Goal: Task Accomplishment & Management: Manage account settings

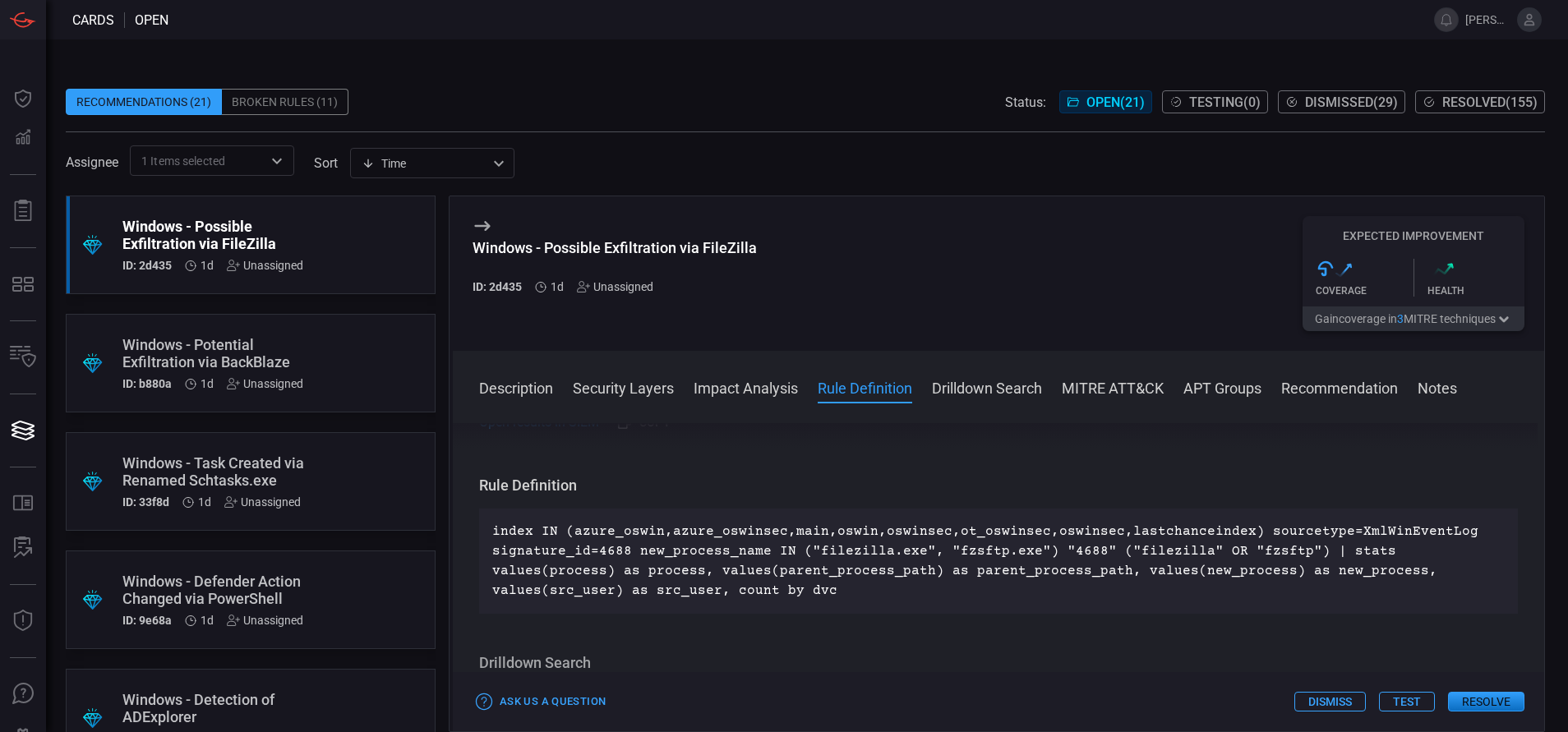
scroll to position [530, 0]
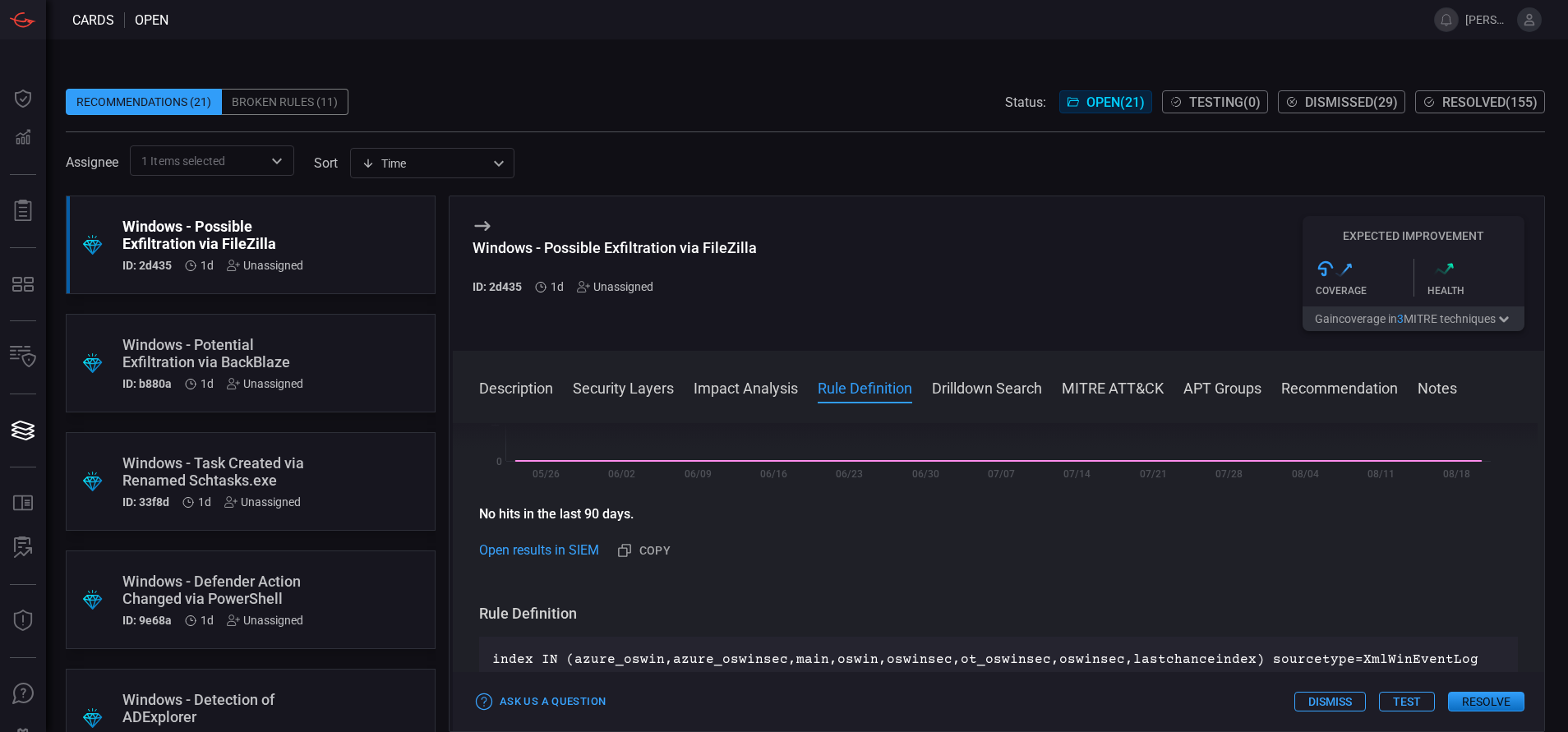
click at [317, 258] on div ".suggested_cards_icon{fill:url(#suggested_cards_icon);} Windows - Possible Exfi…" at bounding box center [251, 245] width 370 height 99
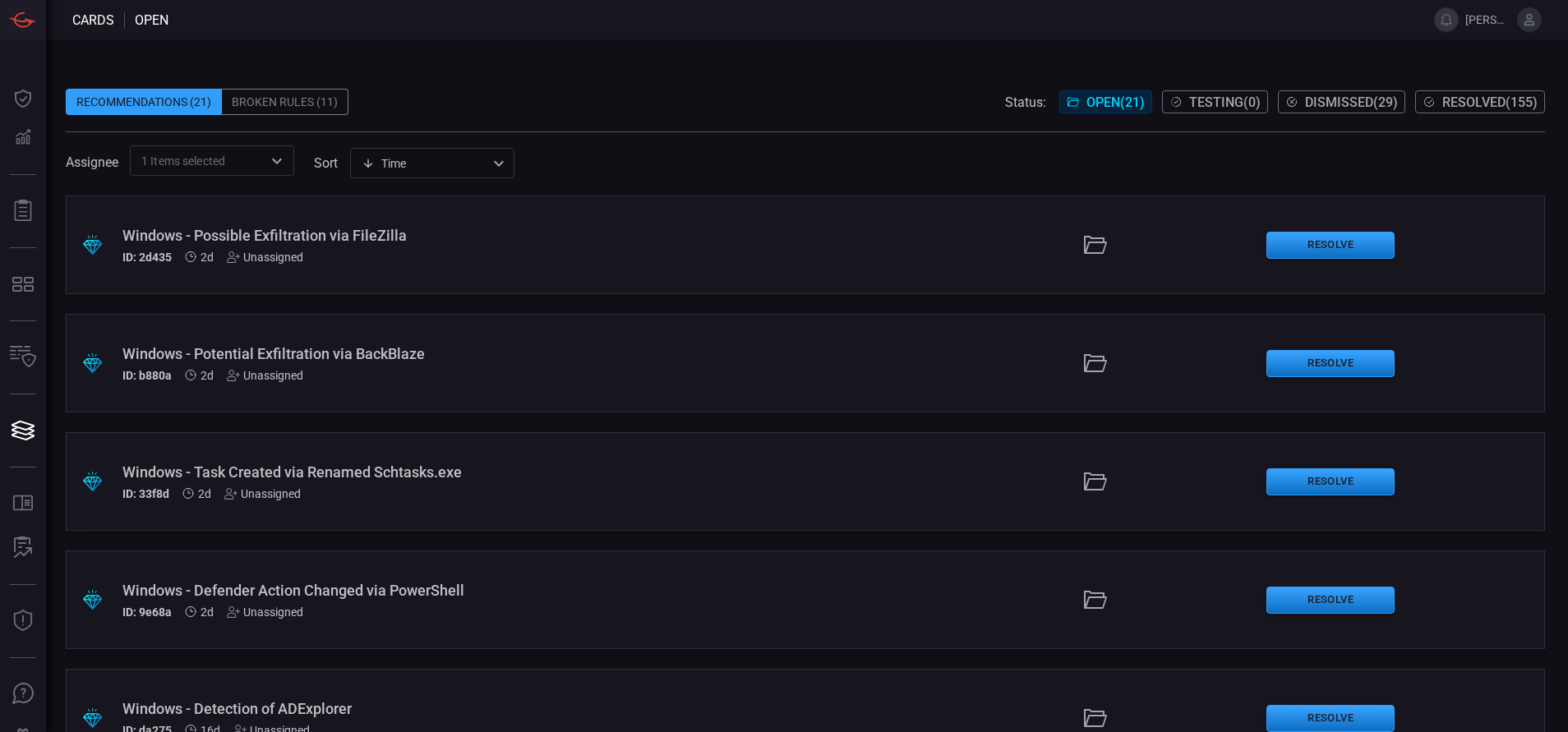
click at [519, 256] on div "ID: 2d435 2d Unassigned" at bounding box center [380, 257] width 517 height 13
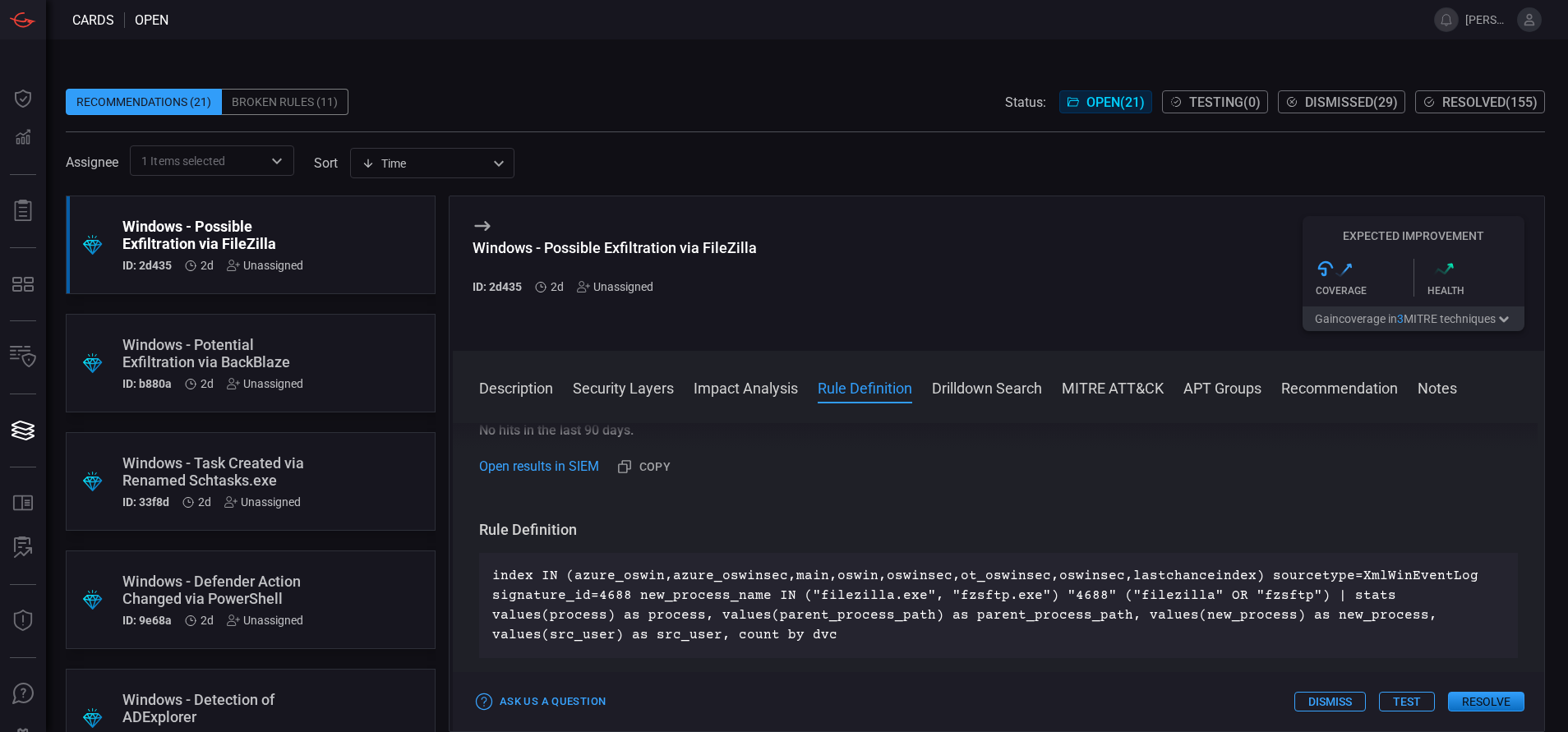
scroll to position [615, 0]
click at [338, 352] on div ".suggested_cards_icon{fill:url(#suggested_cards_icon);} Windows - Potential Exf…" at bounding box center [251, 363] width 370 height 99
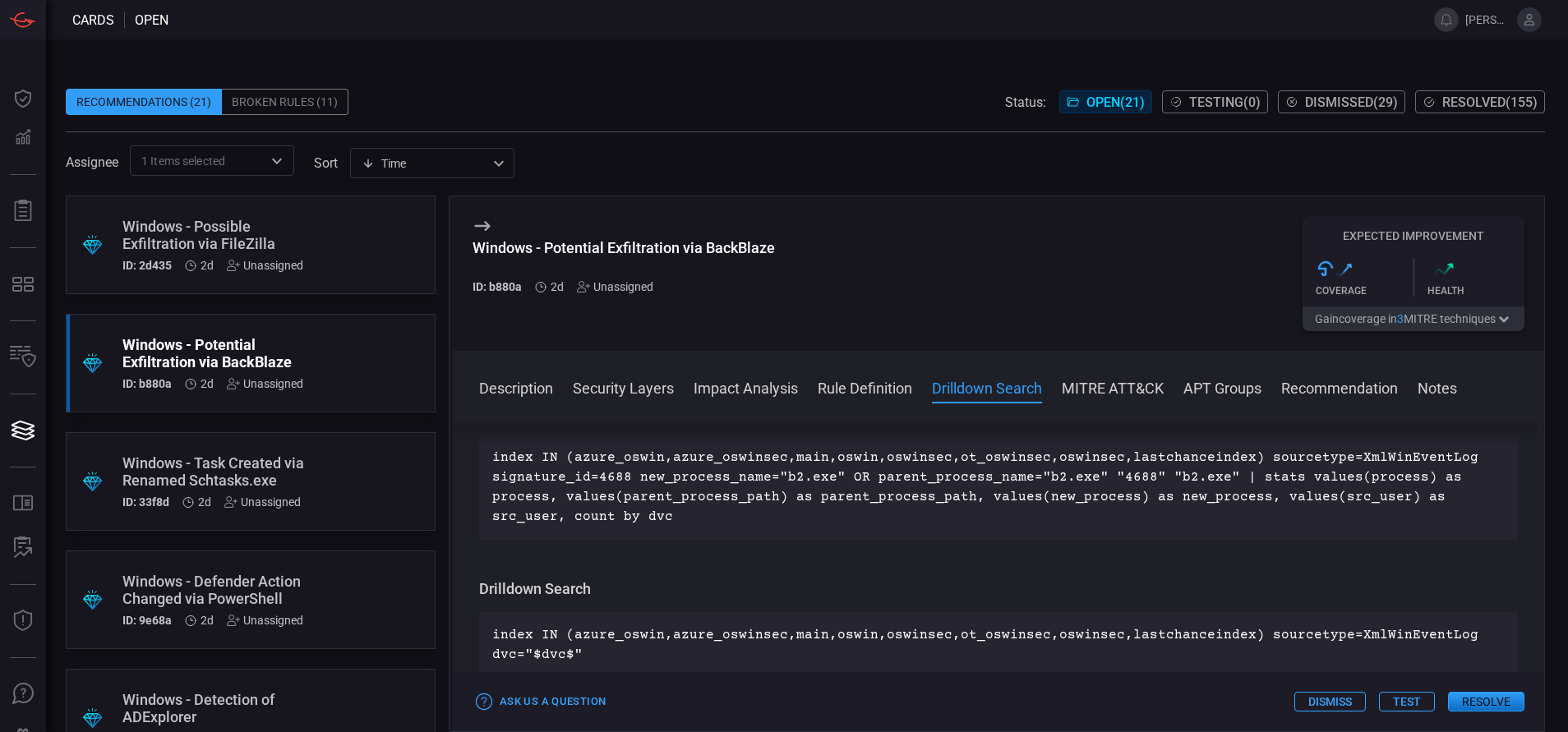
scroll to position [714, 0]
click at [305, 490] on div ".suggested_cards_icon{fill:url(#suggested_cards_icon);} Windows - Task Created …" at bounding box center [251, 481] width 370 height 99
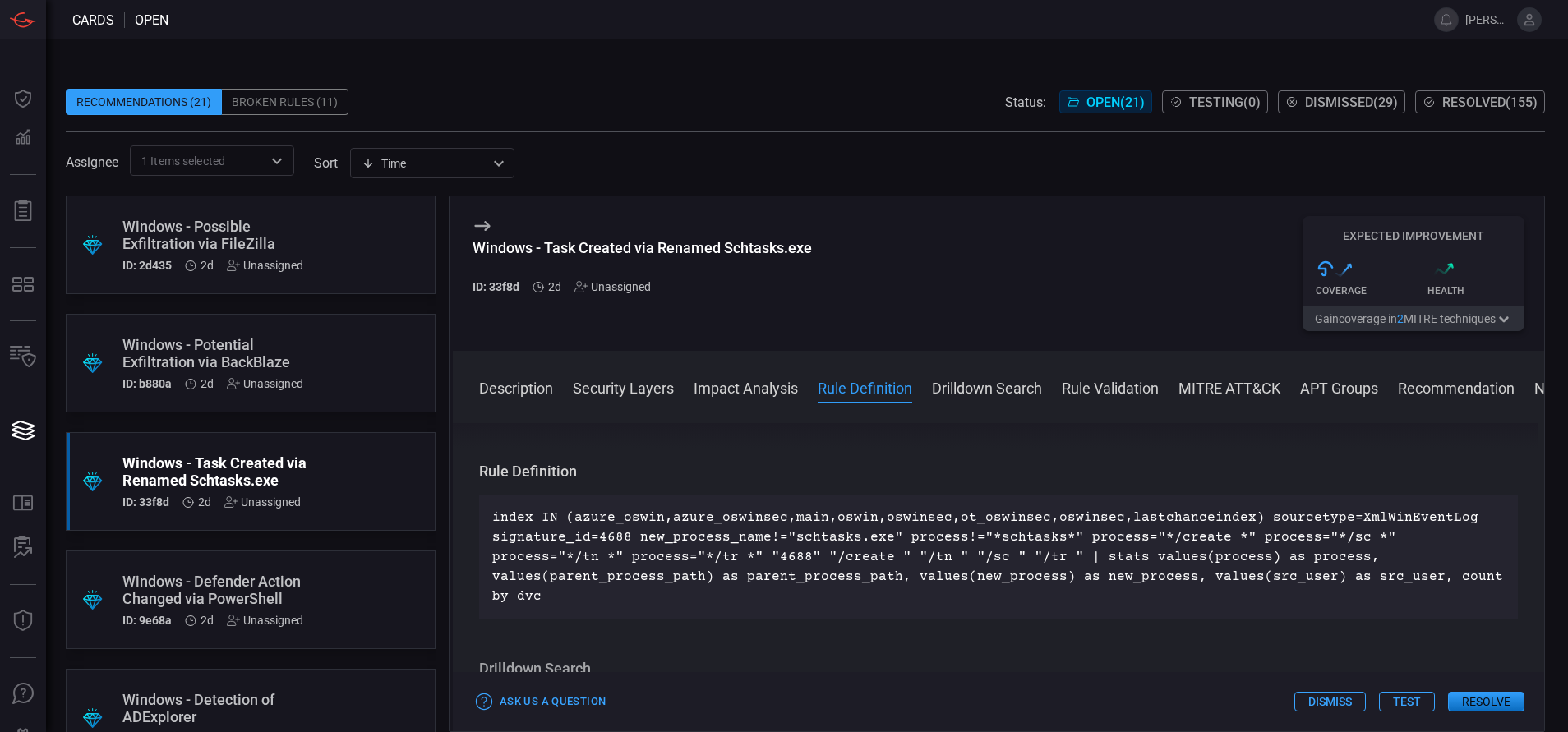
scroll to position [674, 0]
click at [289, 239] on div "Windows - Possible Exfiltration via FileZilla" at bounding box center [219, 235] width 194 height 35
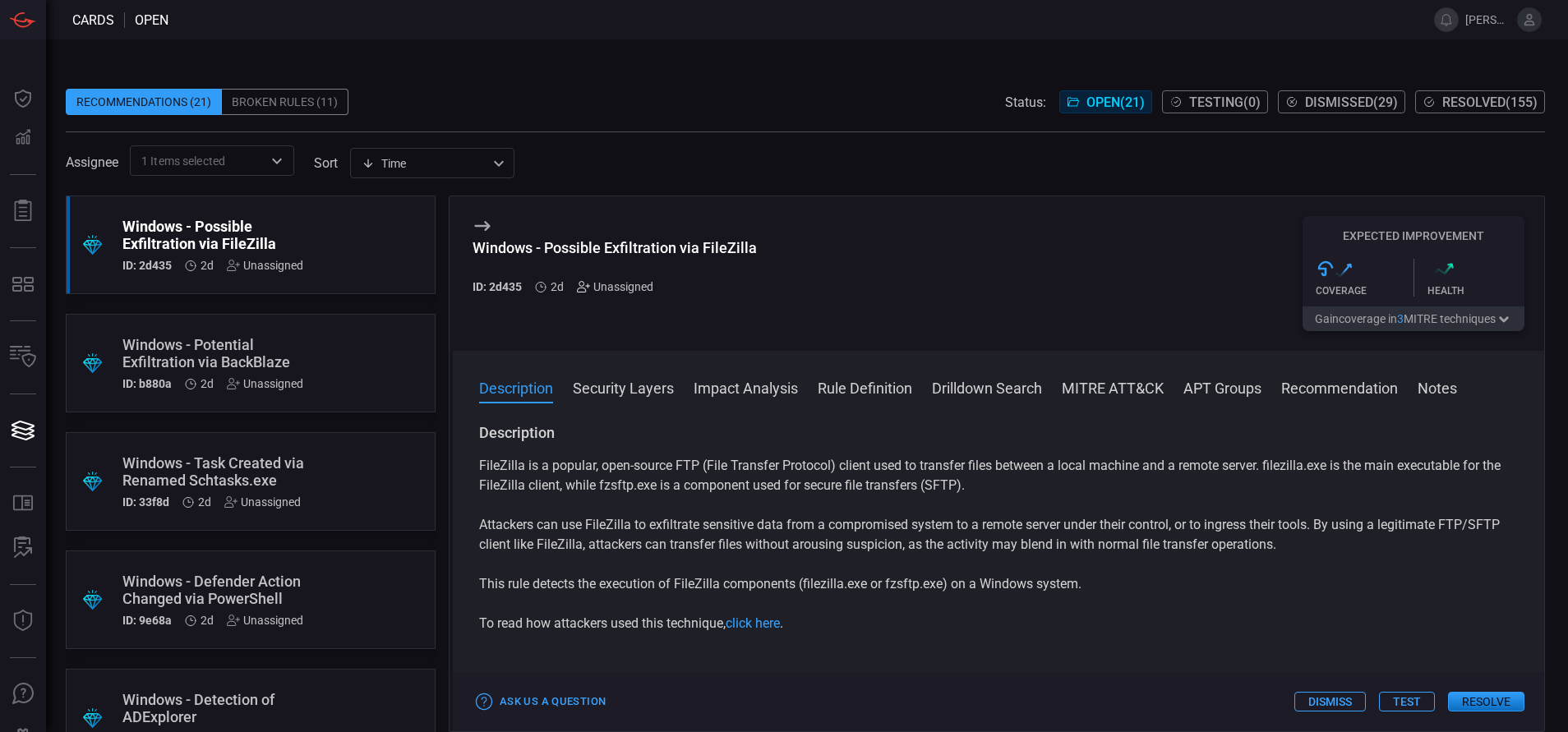
click at [583, 289] on icon at bounding box center [583, 287] width 13 height 13
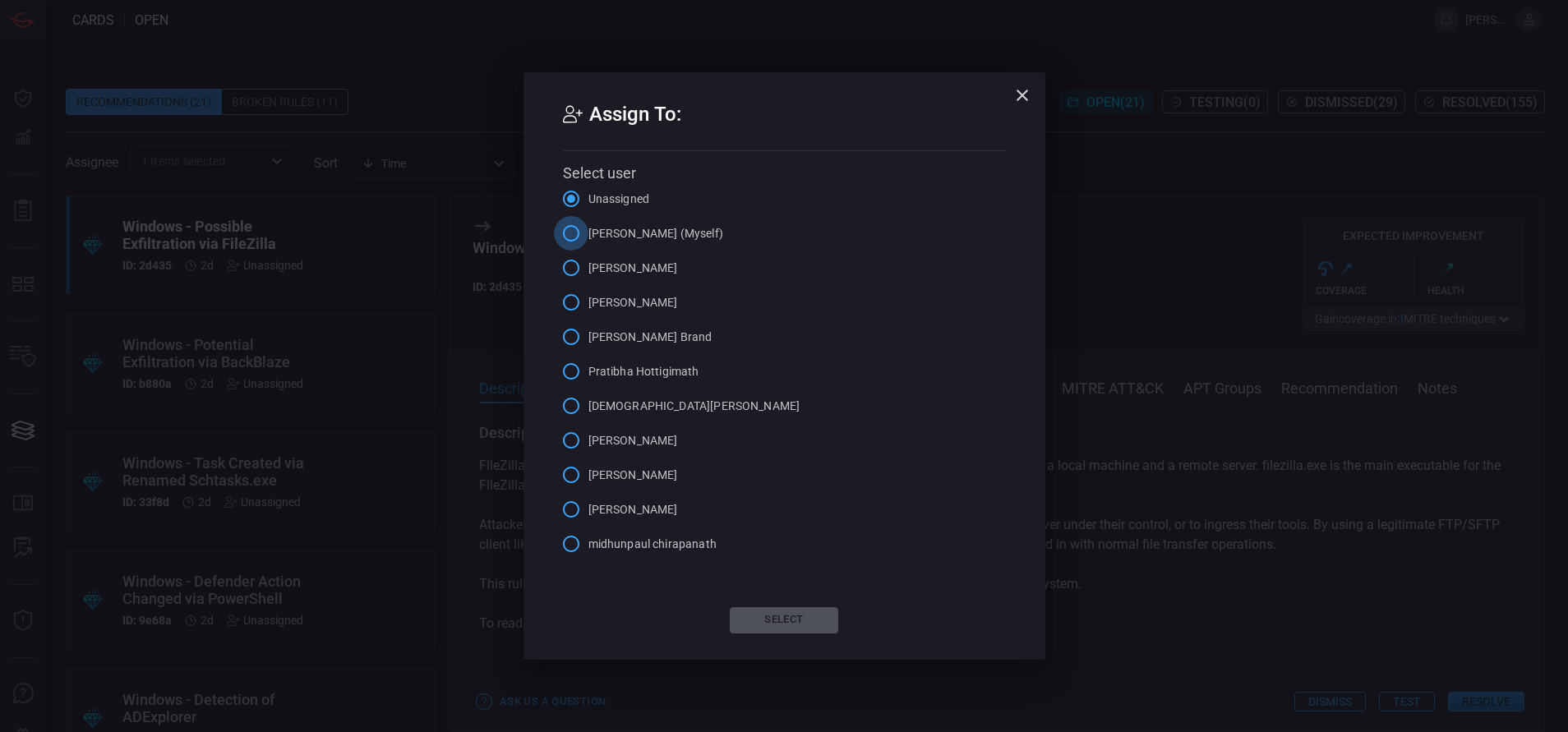
click at [575, 232] on input "[PERSON_NAME] (Myself)" at bounding box center [571, 233] width 35 height 35
click at [780, 611] on button "Select" at bounding box center [784, 620] width 108 height 26
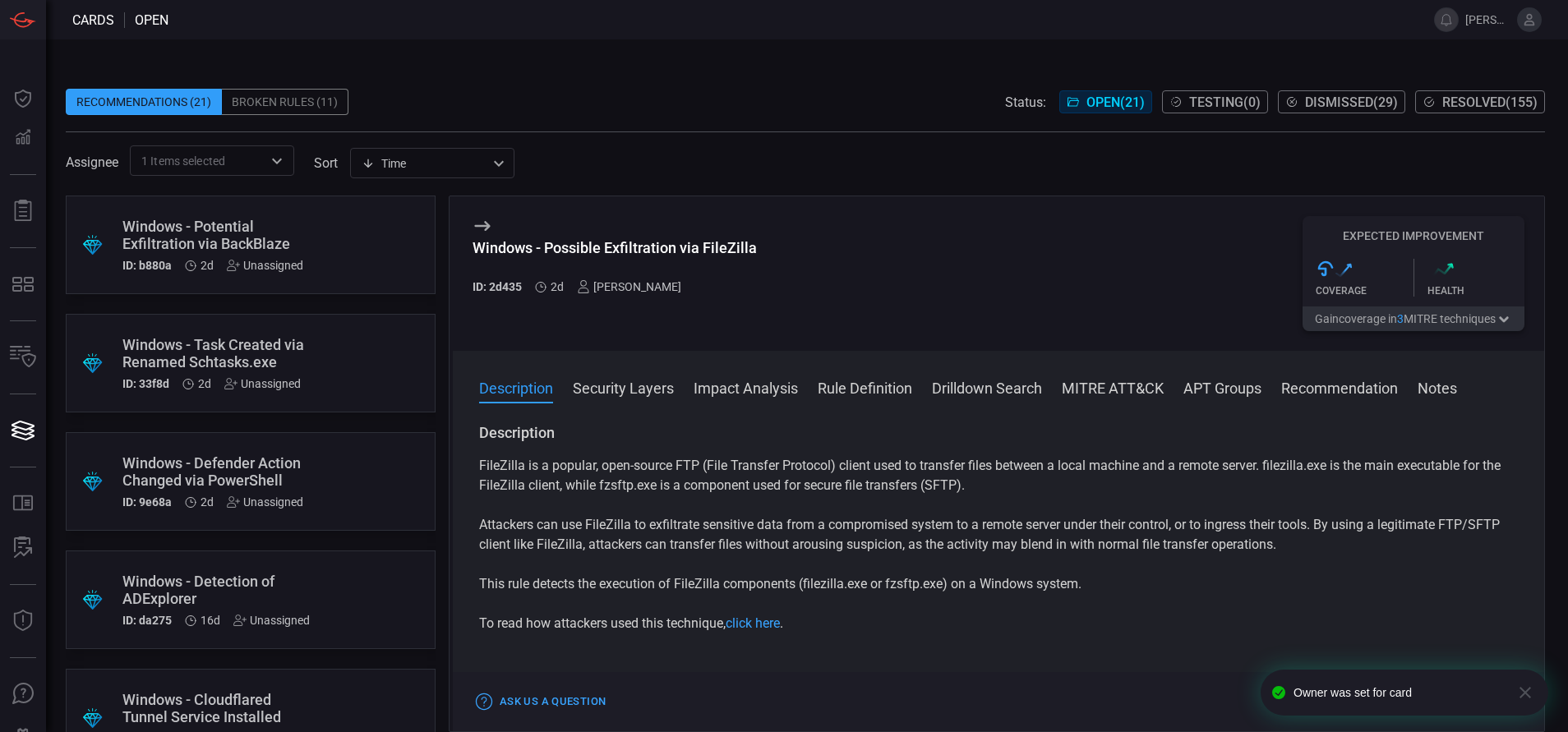
click at [321, 234] on div ".suggested_cards_icon{fill:url(#suggested_cards_icon);} Windows - Potential Exf…" at bounding box center [251, 245] width 370 height 99
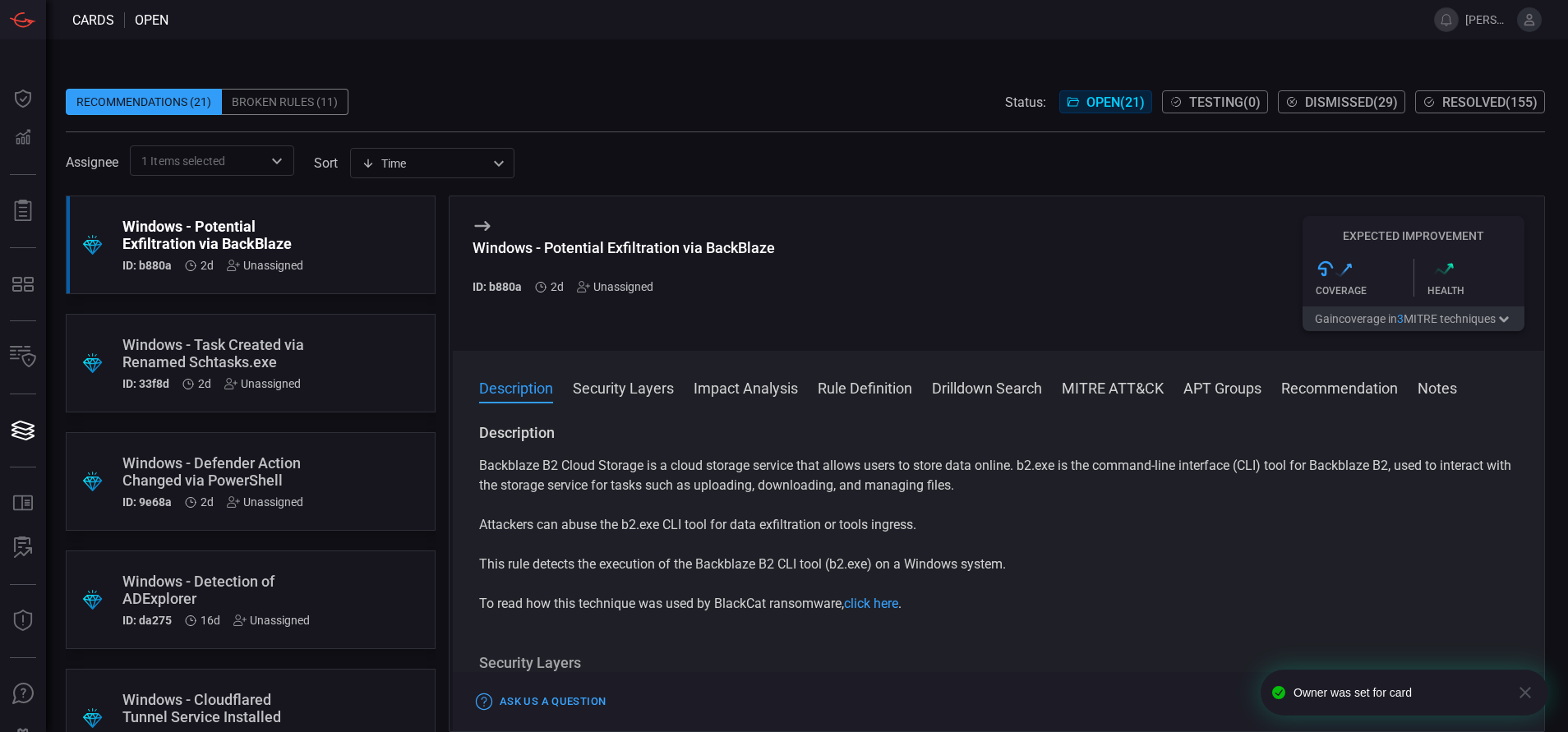
click at [886, 389] on button "Rule Definition" at bounding box center [865, 387] width 95 height 20
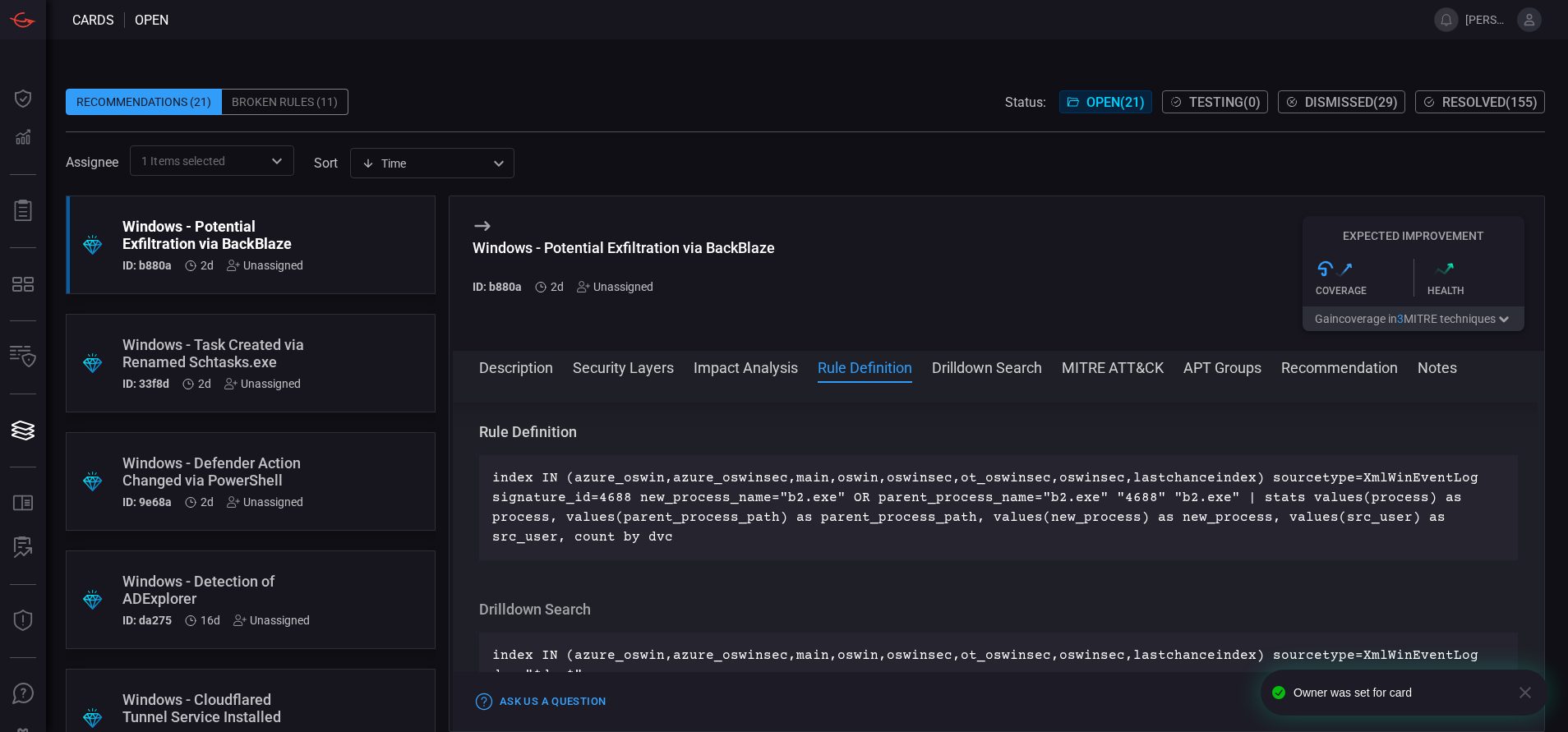
scroll to position [674, 0]
click at [583, 288] on icon at bounding box center [583, 287] width 13 height 13
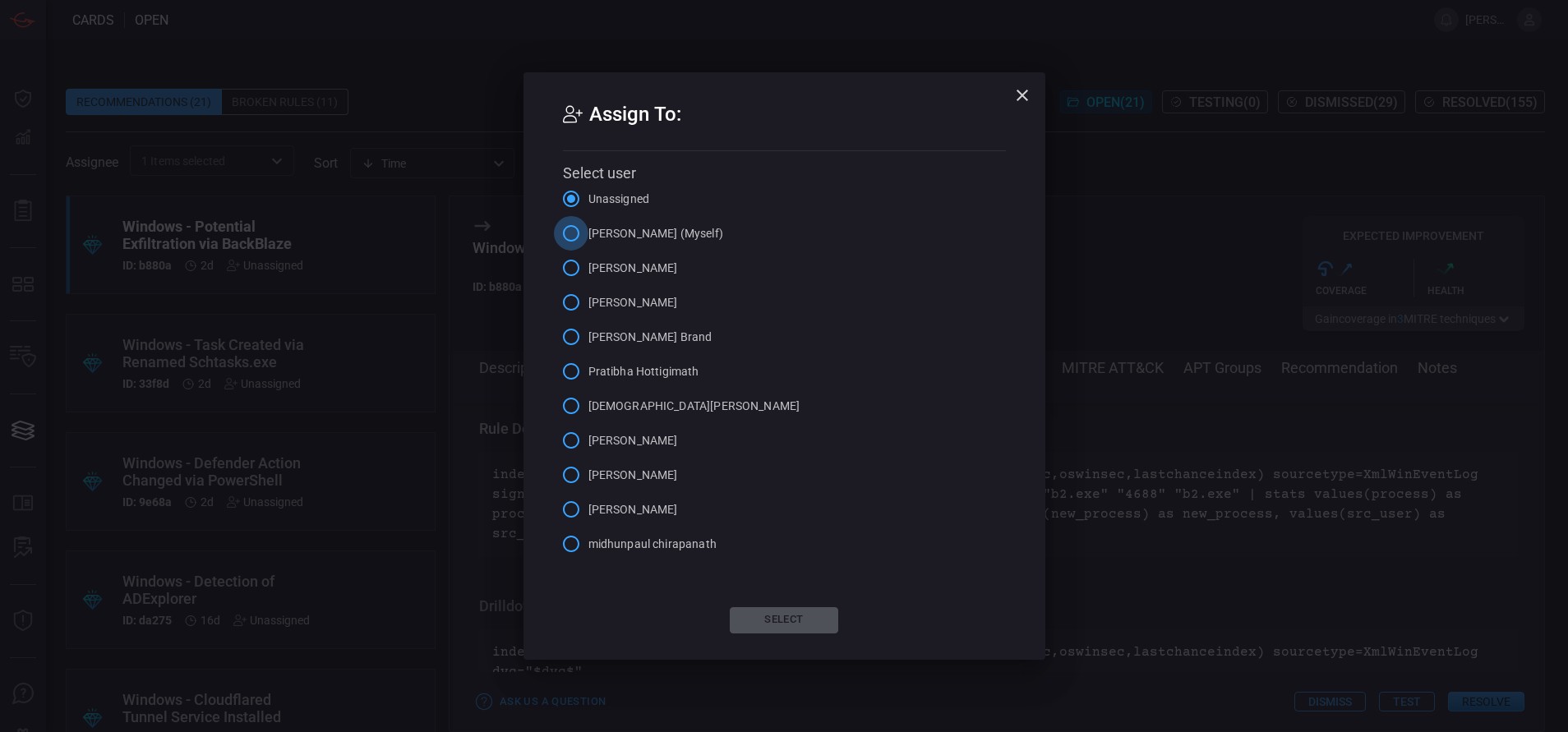
click at [578, 232] on input "[PERSON_NAME] (Myself)" at bounding box center [571, 233] width 35 height 35
click at [791, 618] on button "Select" at bounding box center [784, 620] width 108 height 26
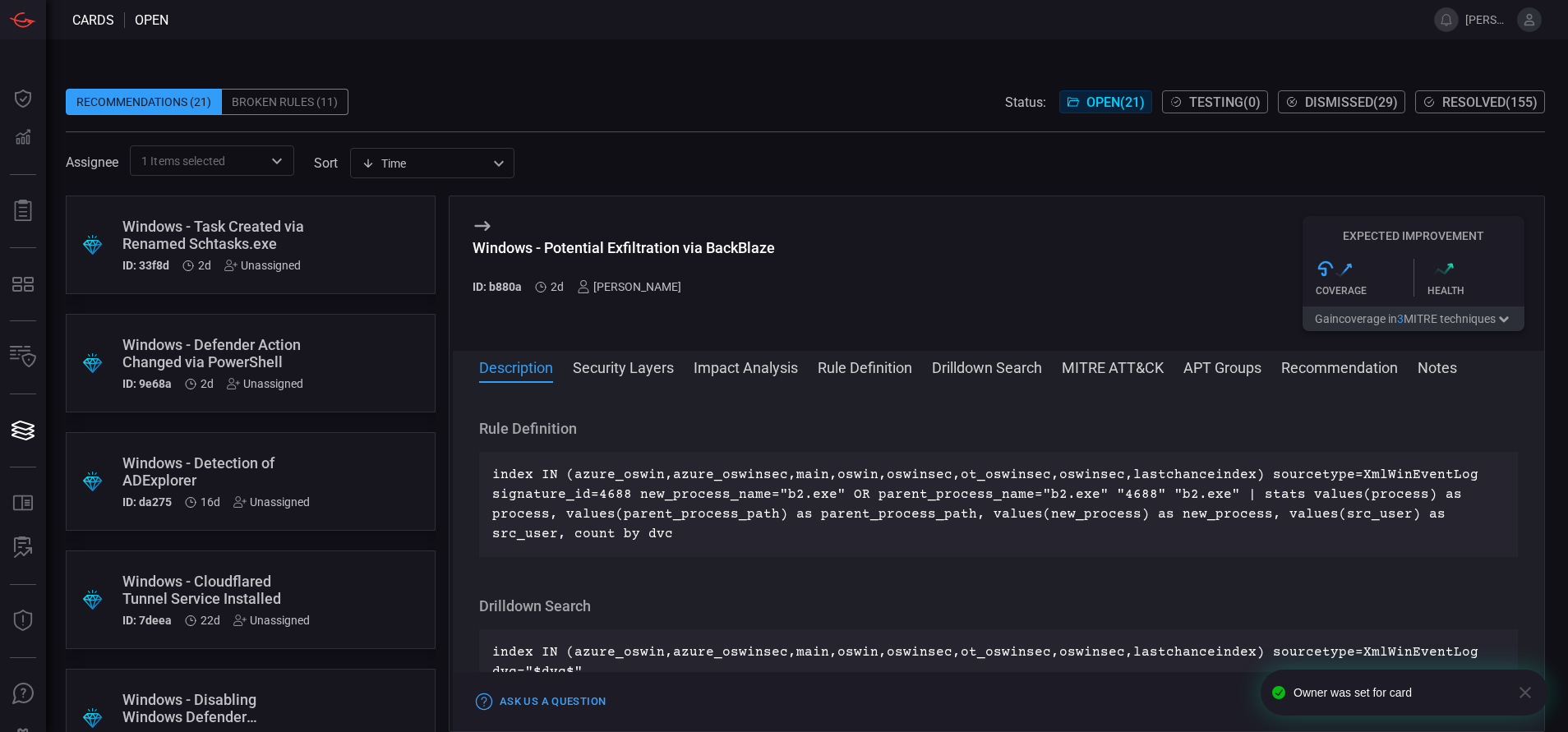
scroll to position [0, 0]
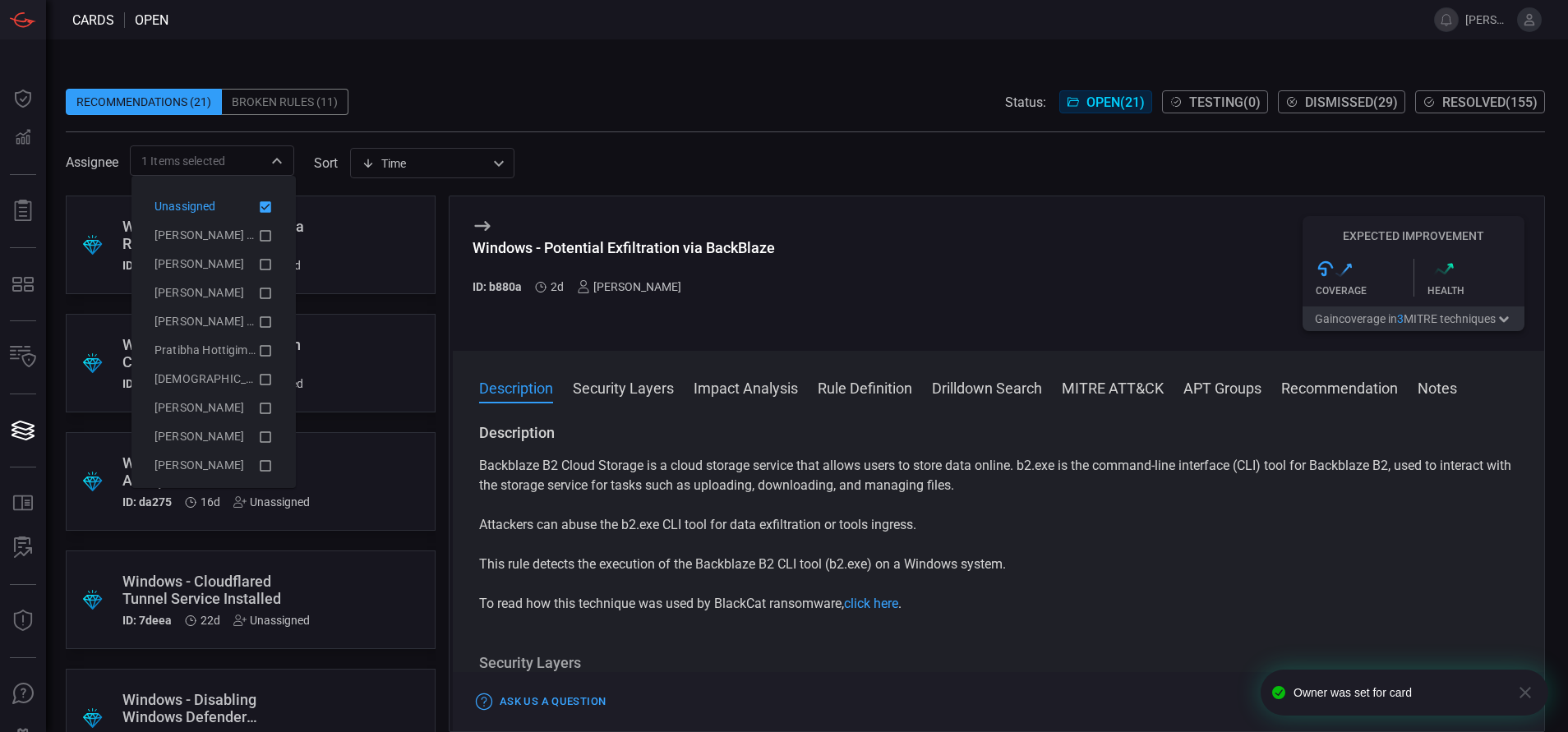
click at [265, 163] on div "1 Items selected ​" at bounding box center [212, 160] width 164 height 30
click at [260, 203] on icon at bounding box center [265, 207] width 12 height 12
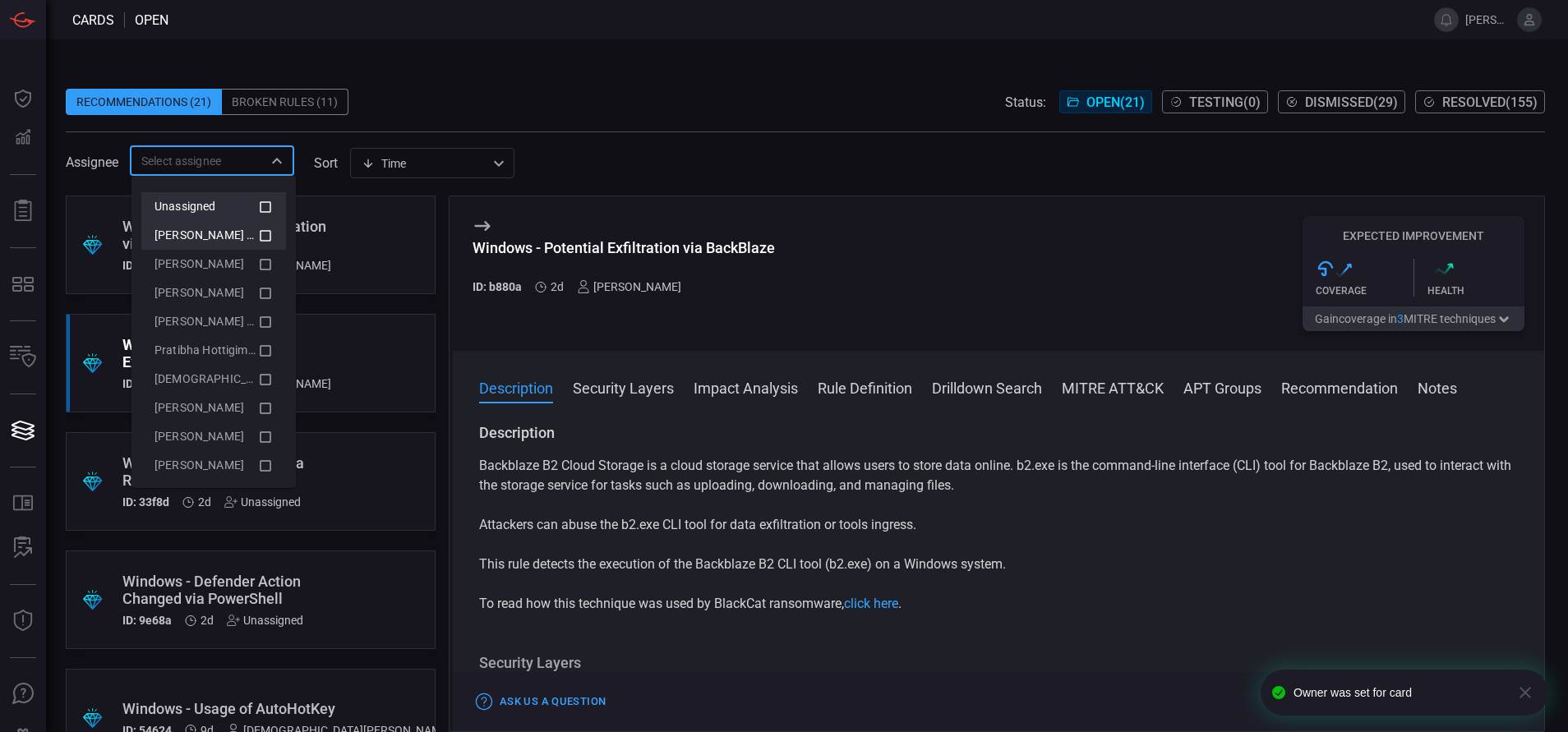
click at [258, 232] on icon at bounding box center [265, 236] width 15 height 20
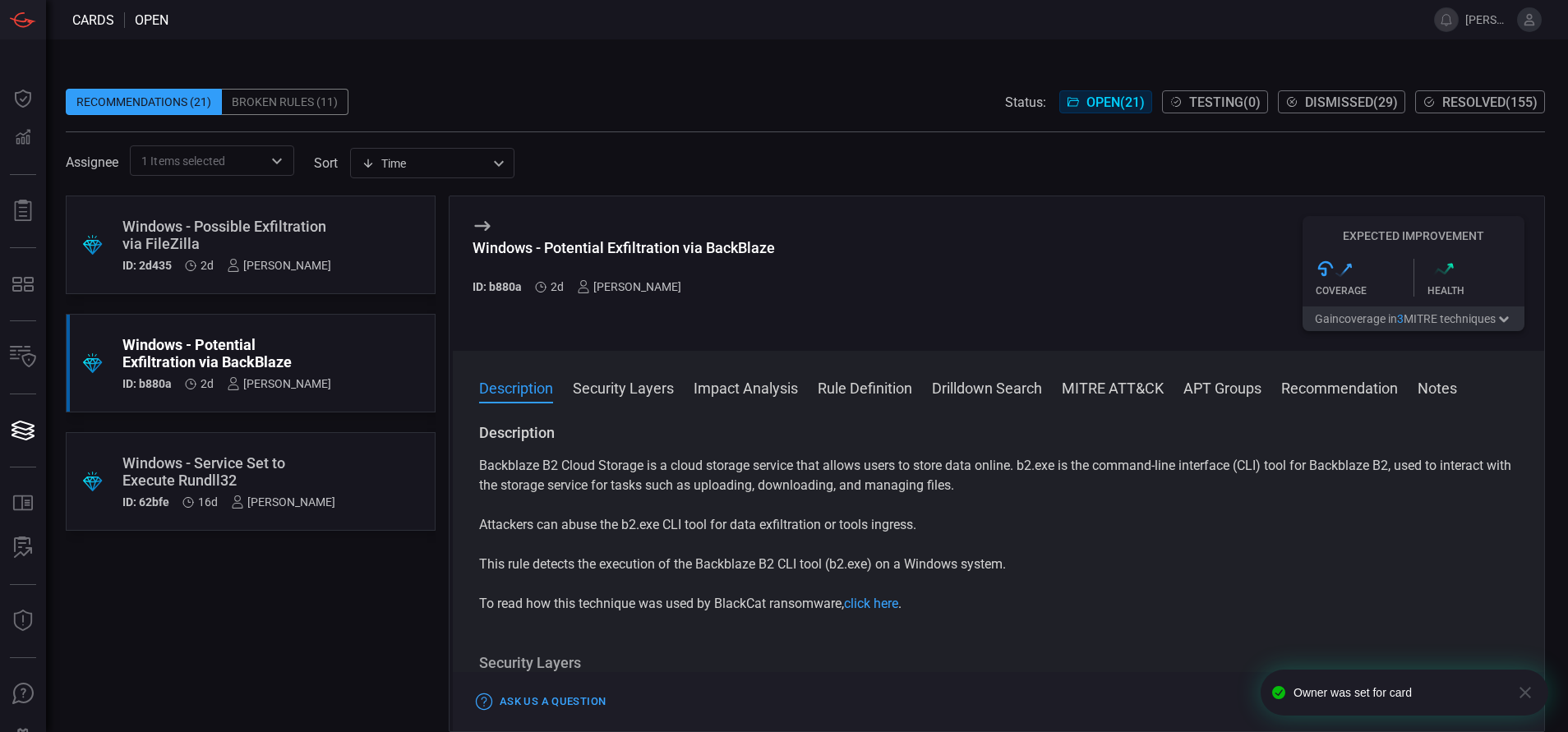
click at [468, 79] on span at bounding box center [805, 76] width 1479 height 25
